Goal: Check status

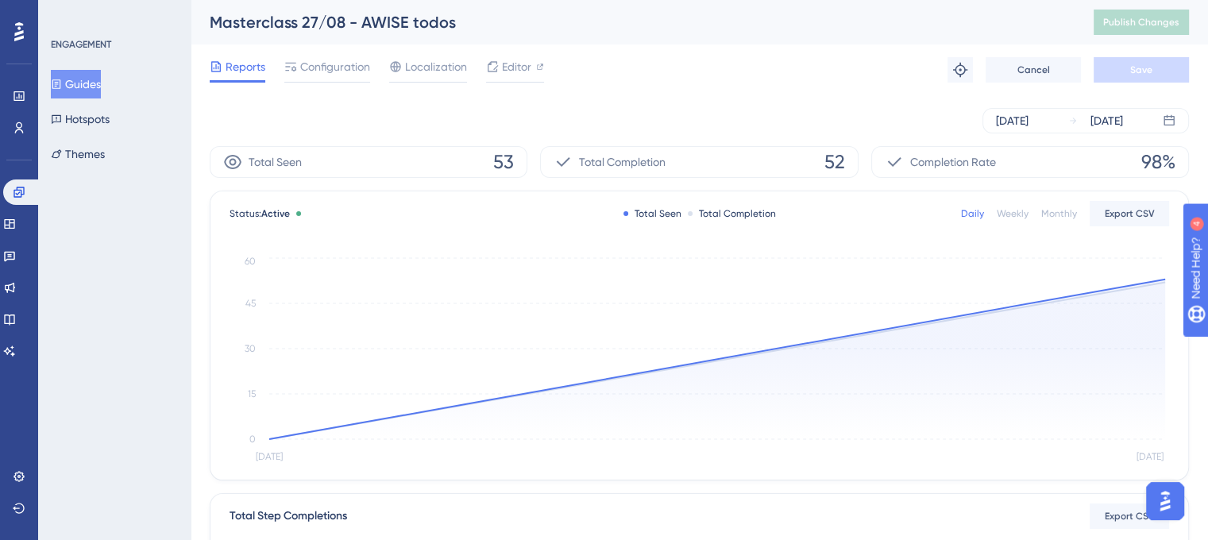
click at [101, 72] on button "Guides" at bounding box center [76, 84] width 50 height 29
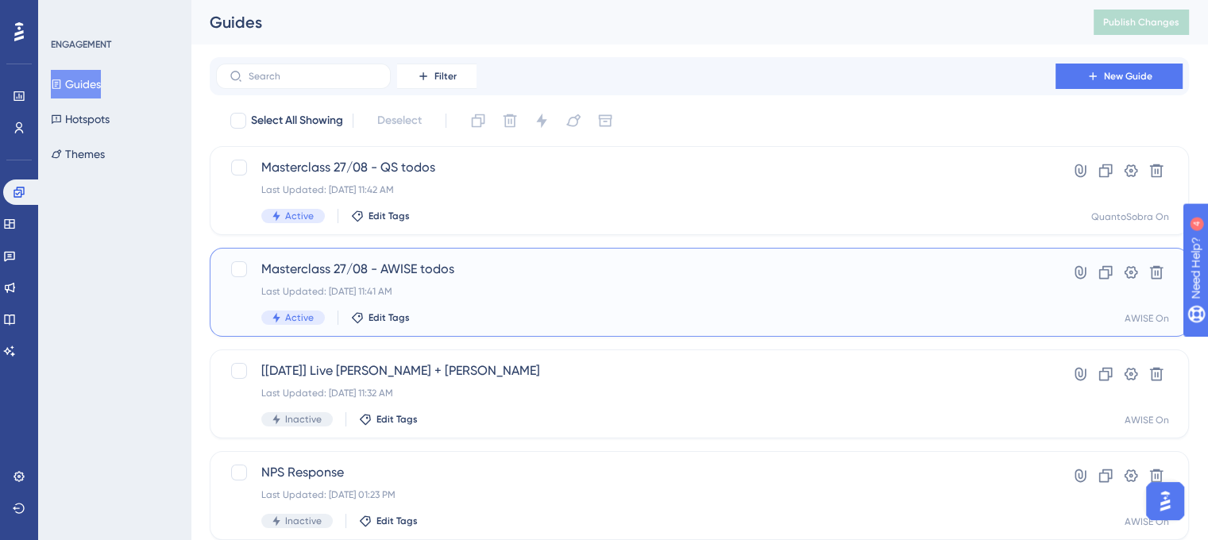
click at [520, 266] on span "Masterclass 27/08 - AWISE todos" at bounding box center [635, 269] width 749 height 19
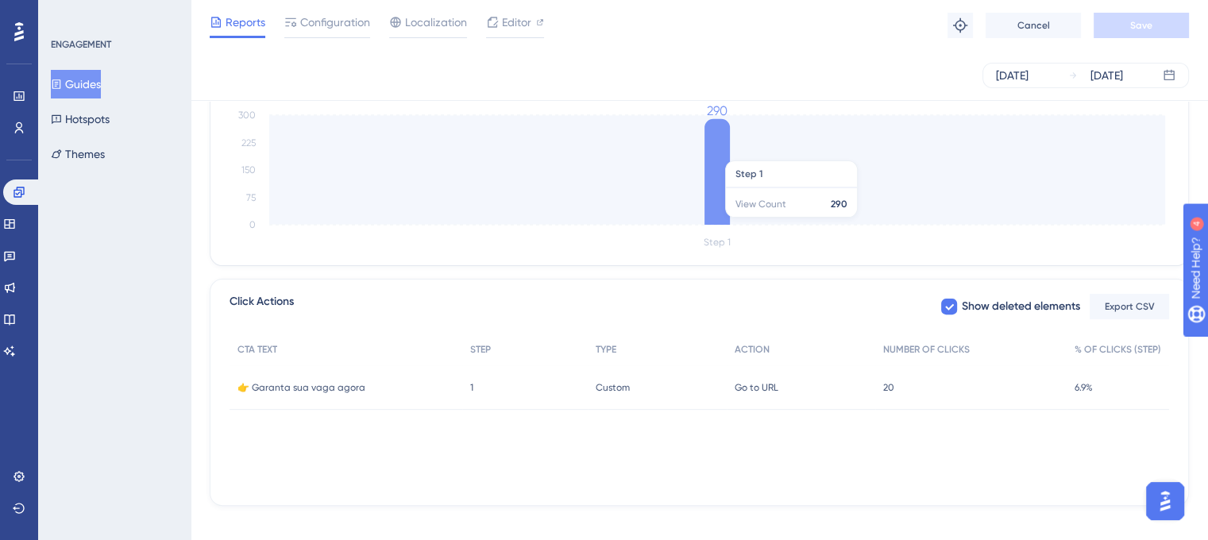
scroll to position [465, 0]
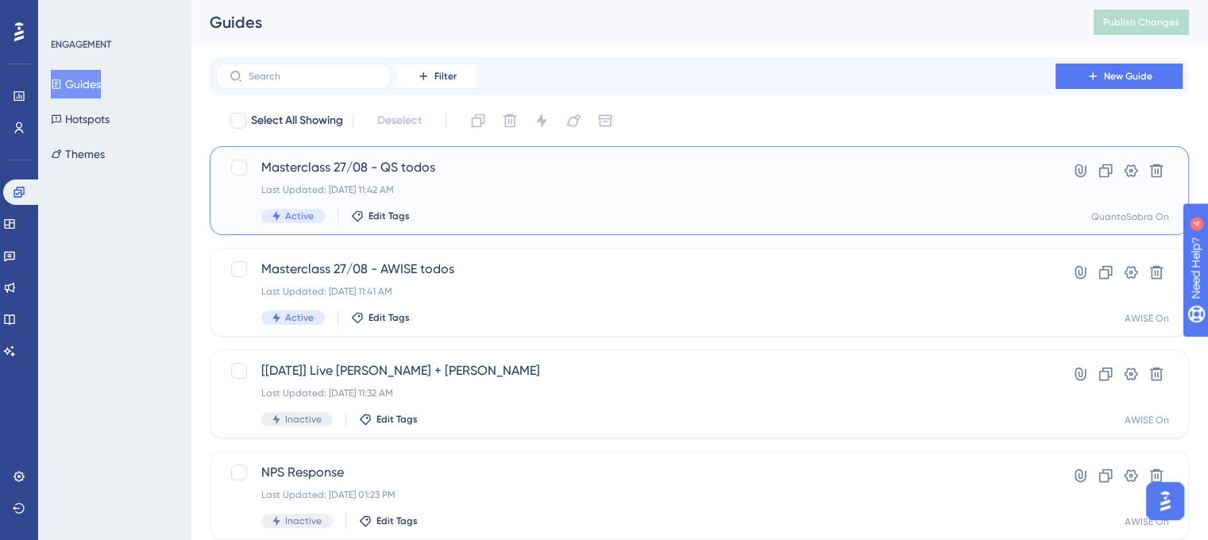
click at [457, 163] on span "Masterclass 27/08 - QS todos" at bounding box center [635, 167] width 749 height 19
